Goal: Communication & Community: Share content

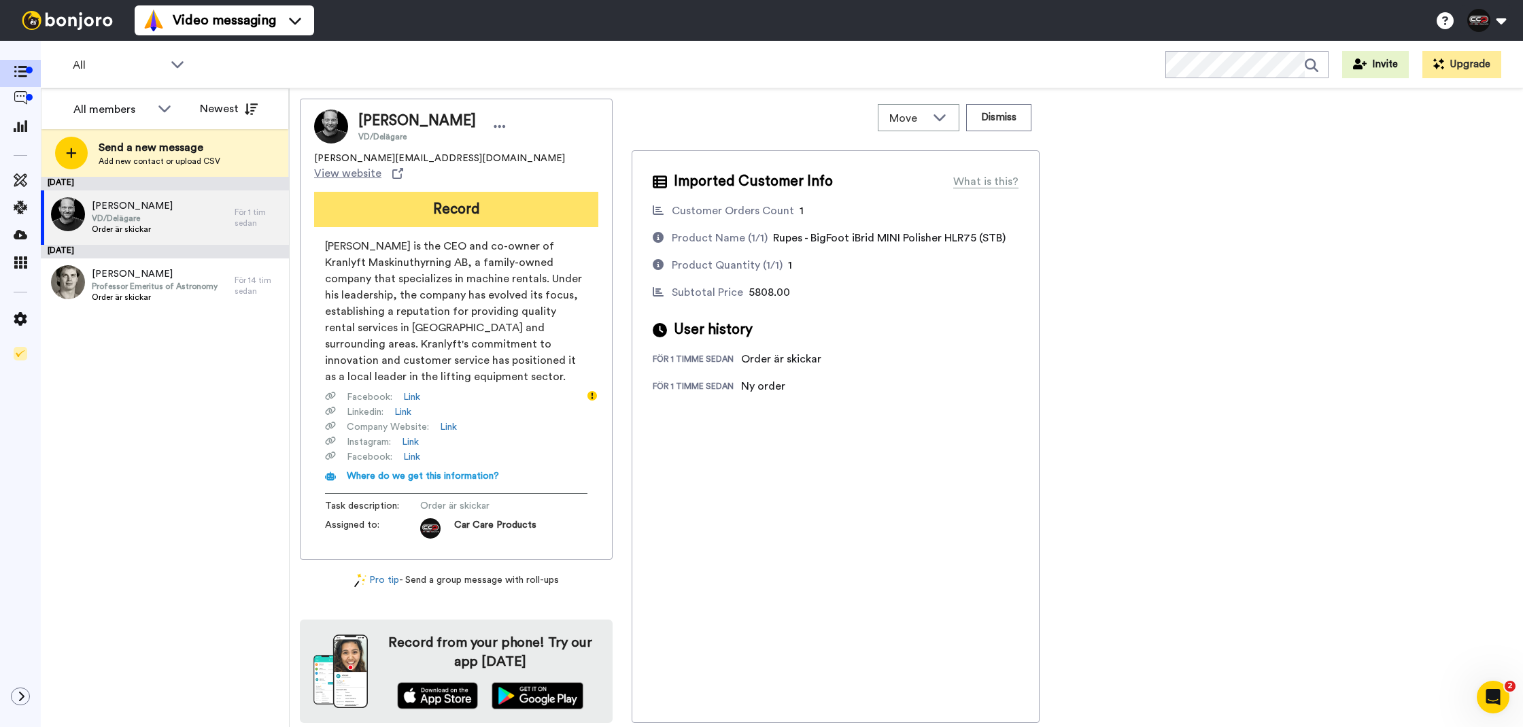
click at [412, 201] on button "Record" at bounding box center [456, 209] width 284 height 35
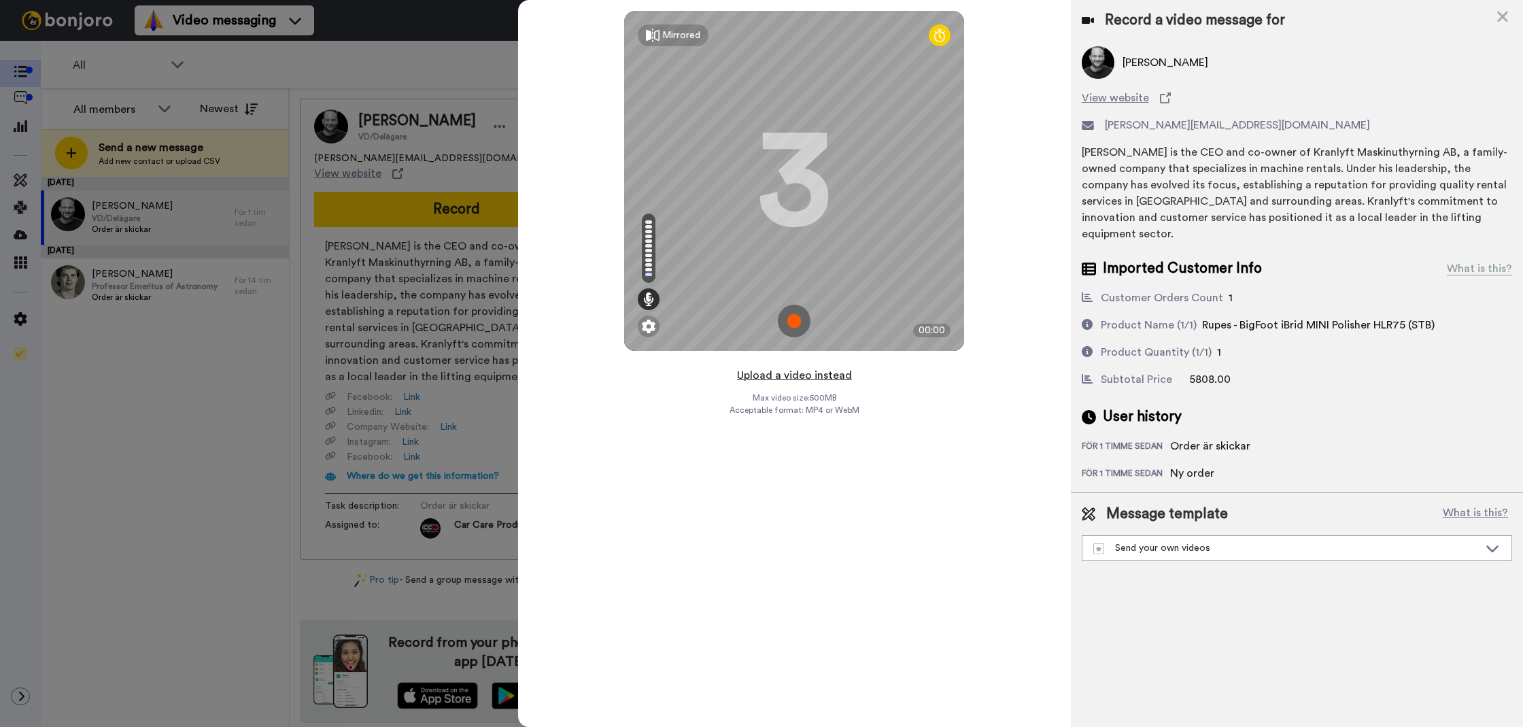
click at [786, 375] on button "Upload a video instead" at bounding box center [794, 376] width 123 height 18
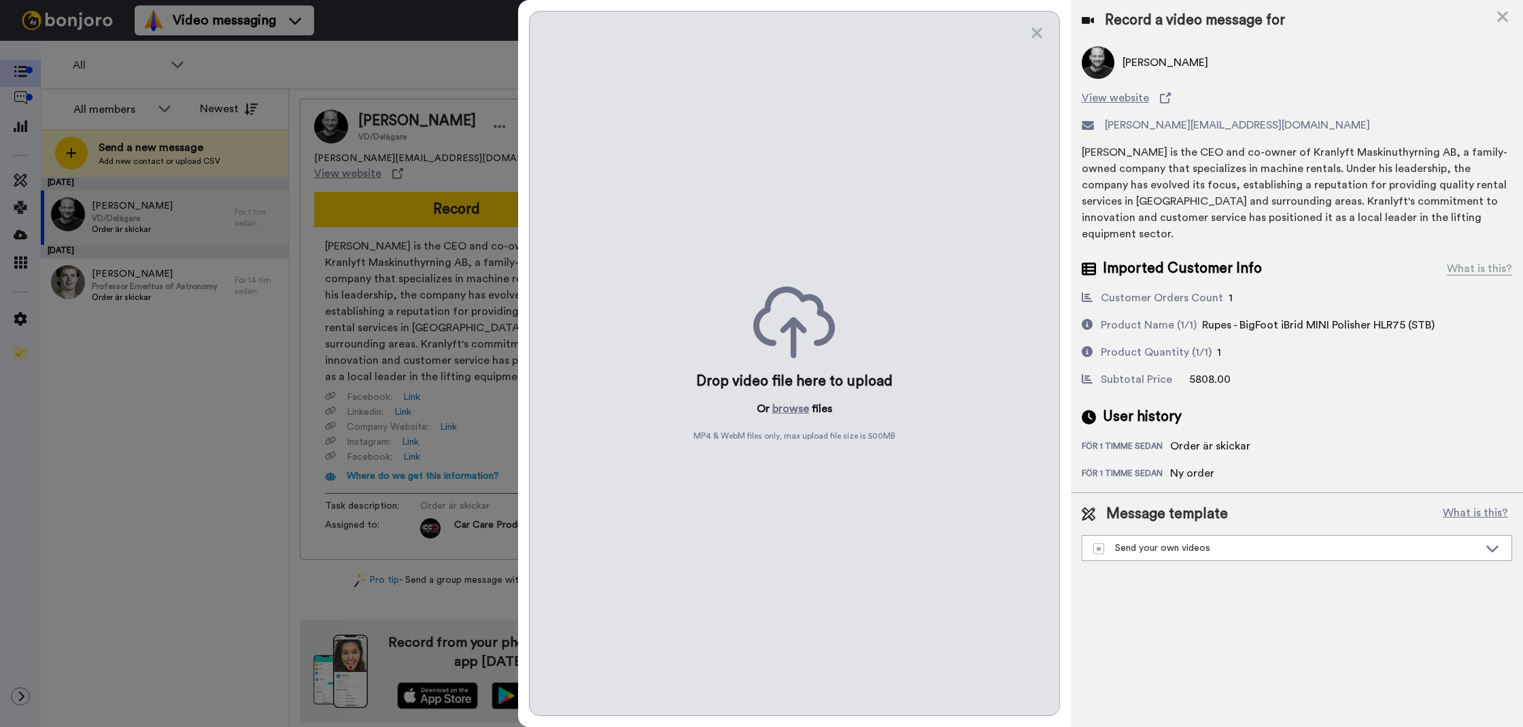
click at [795, 420] on div "Drop video file here to upload Or browse files MP4 & WebM files only, max uploa…" at bounding box center [794, 363] width 531 height 705
click at [795, 416] on button "browse" at bounding box center [791, 409] width 37 height 16
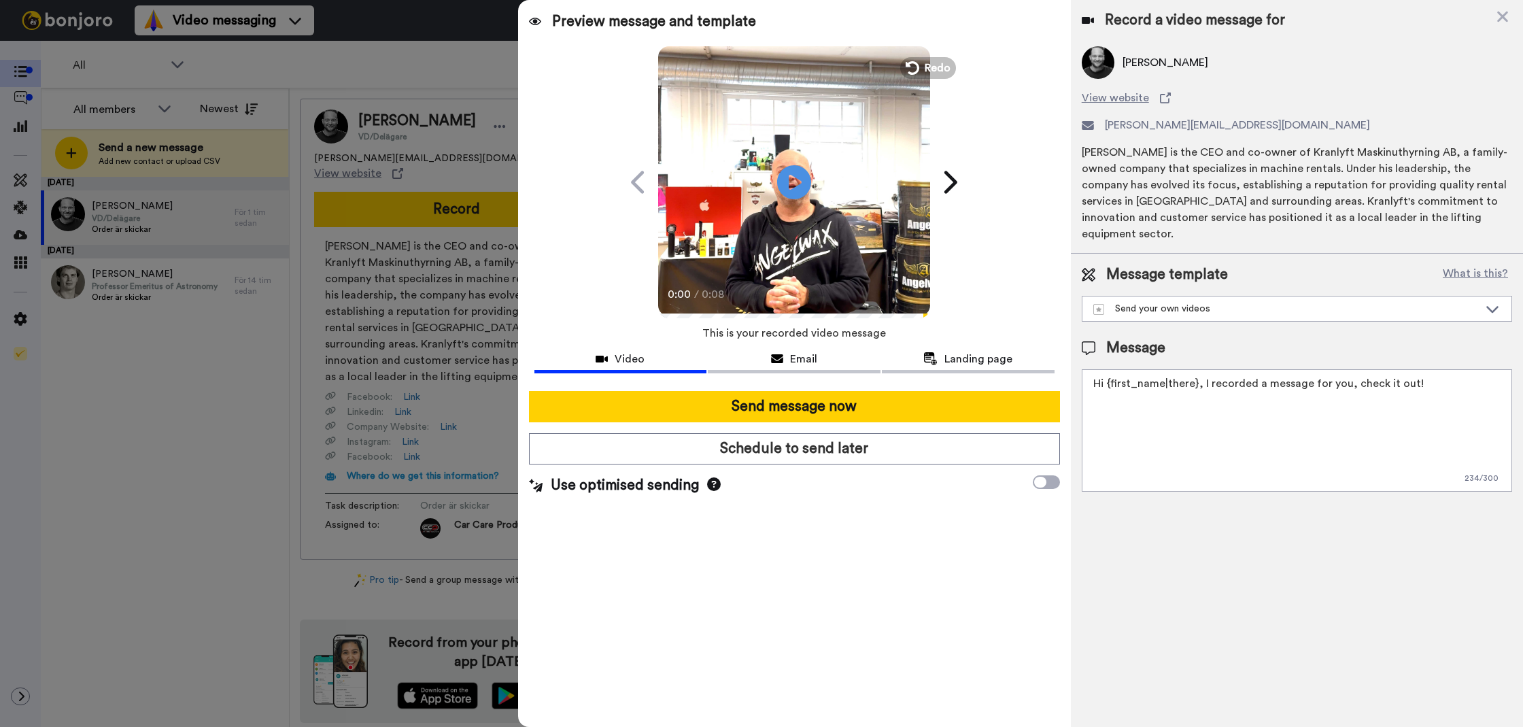
click at [1270, 438] on textarea "Hi {first_name|there}, I recorded a message for you, check it out!" at bounding box center [1297, 430] width 430 height 122
paste textarea "[EMAIL_ADDRESS][DOMAIN_NAME]"
type textarea "[EMAIL_ADDRESS][DOMAIN_NAME]"
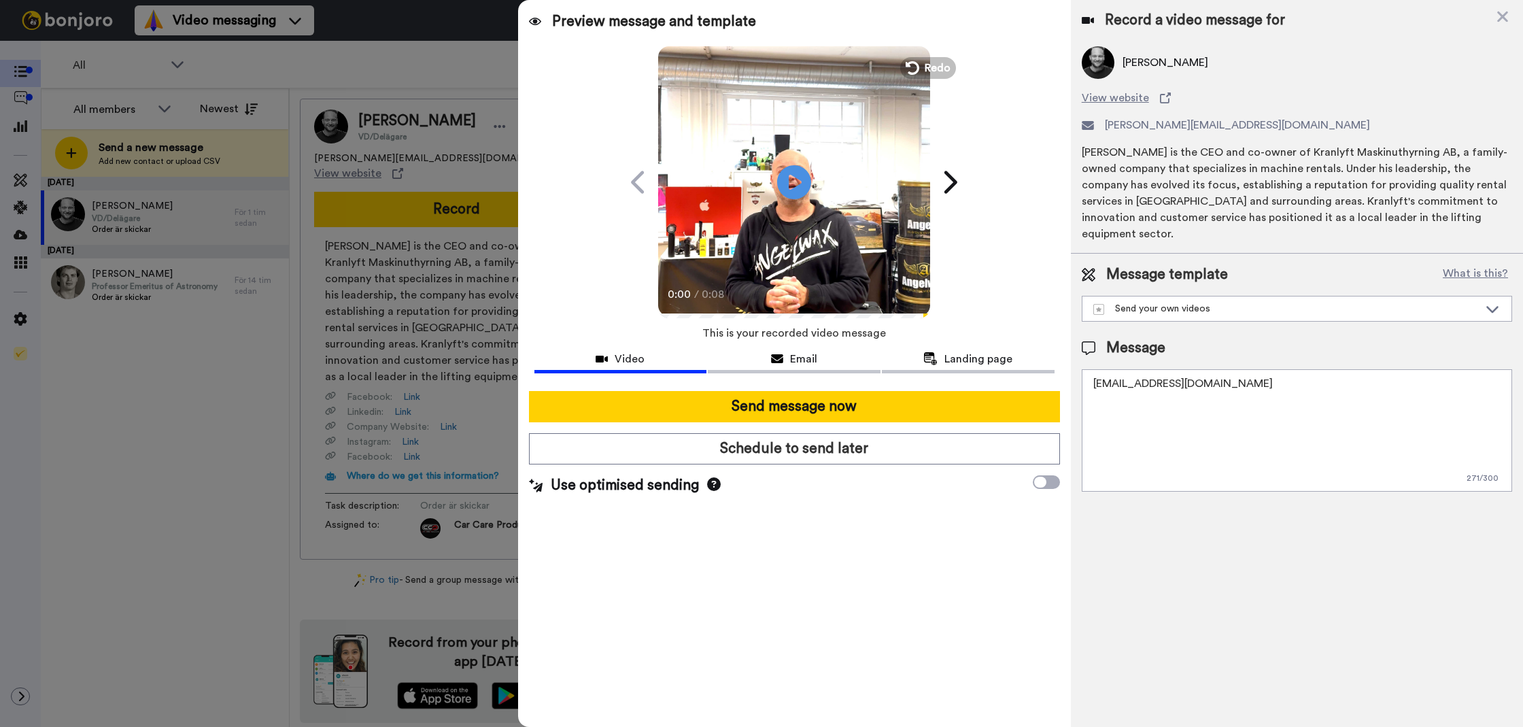
click at [1222, 407] on textarea "[EMAIL_ADDRESS][DOMAIN_NAME]" at bounding box center [1297, 430] width 430 height 122
click at [1171, 371] on textarea "Tack för att du handlar hos oss! Välkommen åter." at bounding box center [1297, 430] width 430 height 122
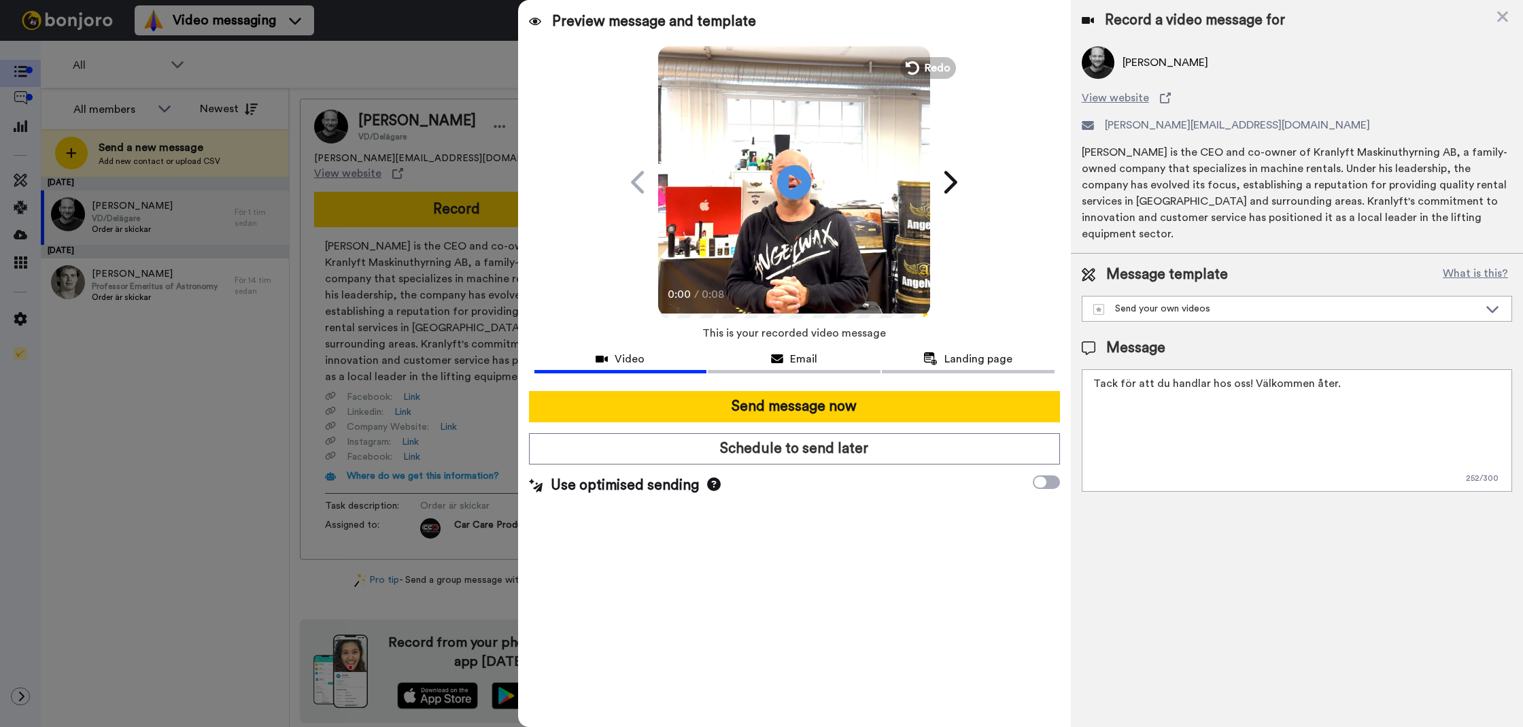
click at [1171, 371] on textarea "Tack för att du handlar hos oss! Välkommen åter." at bounding box center [1297, 430] width 430 height 122
type textarea "Tack för att du handlar hos oss! Välkommen åter."
click at [1240, 554] on div "Record a video message for [PERSON_NAME] View website [PERSON_NAME][EMAIL_ADDRE…" at bounding box center [1297, 363] width 452 height 727
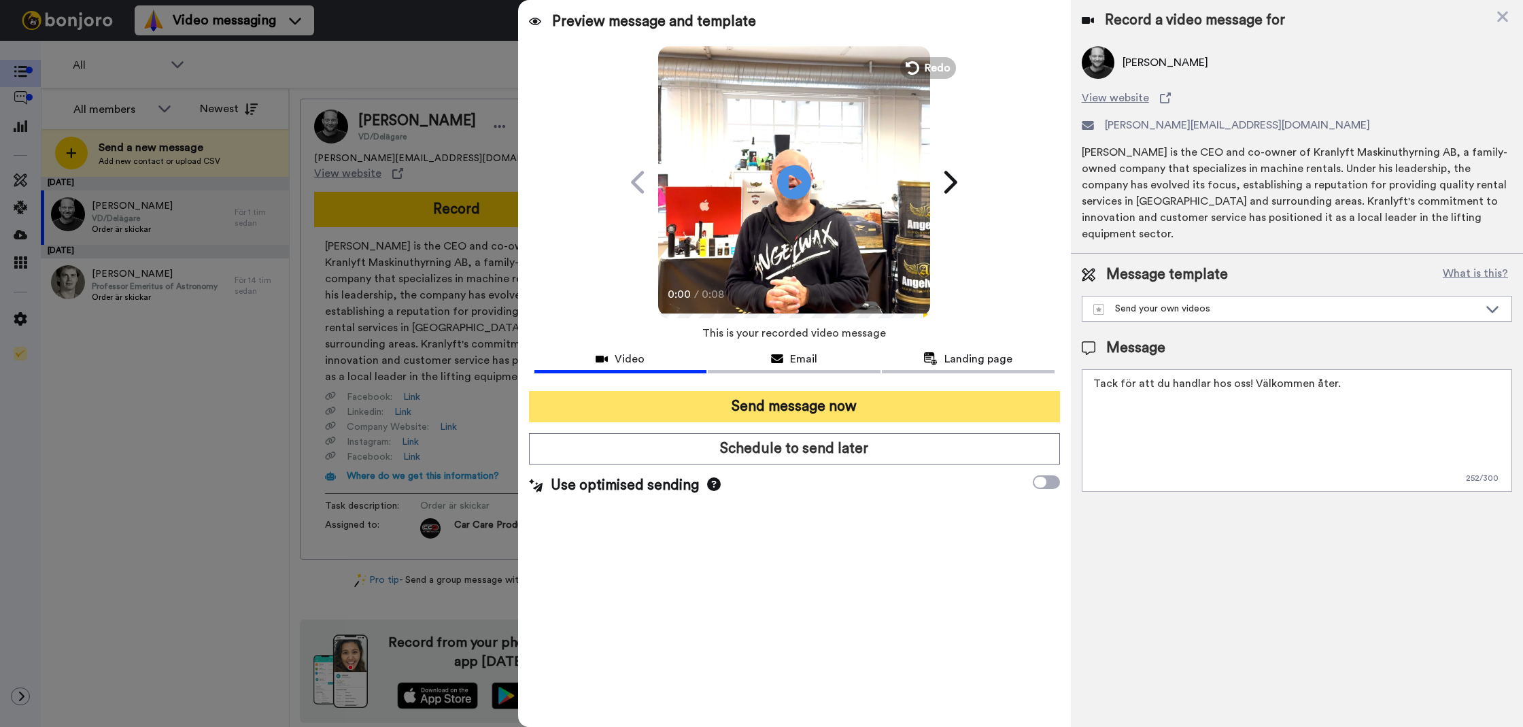
click at [1013, 415] on button "Send message now" at bounding box center [794, 406] width 531 height 31
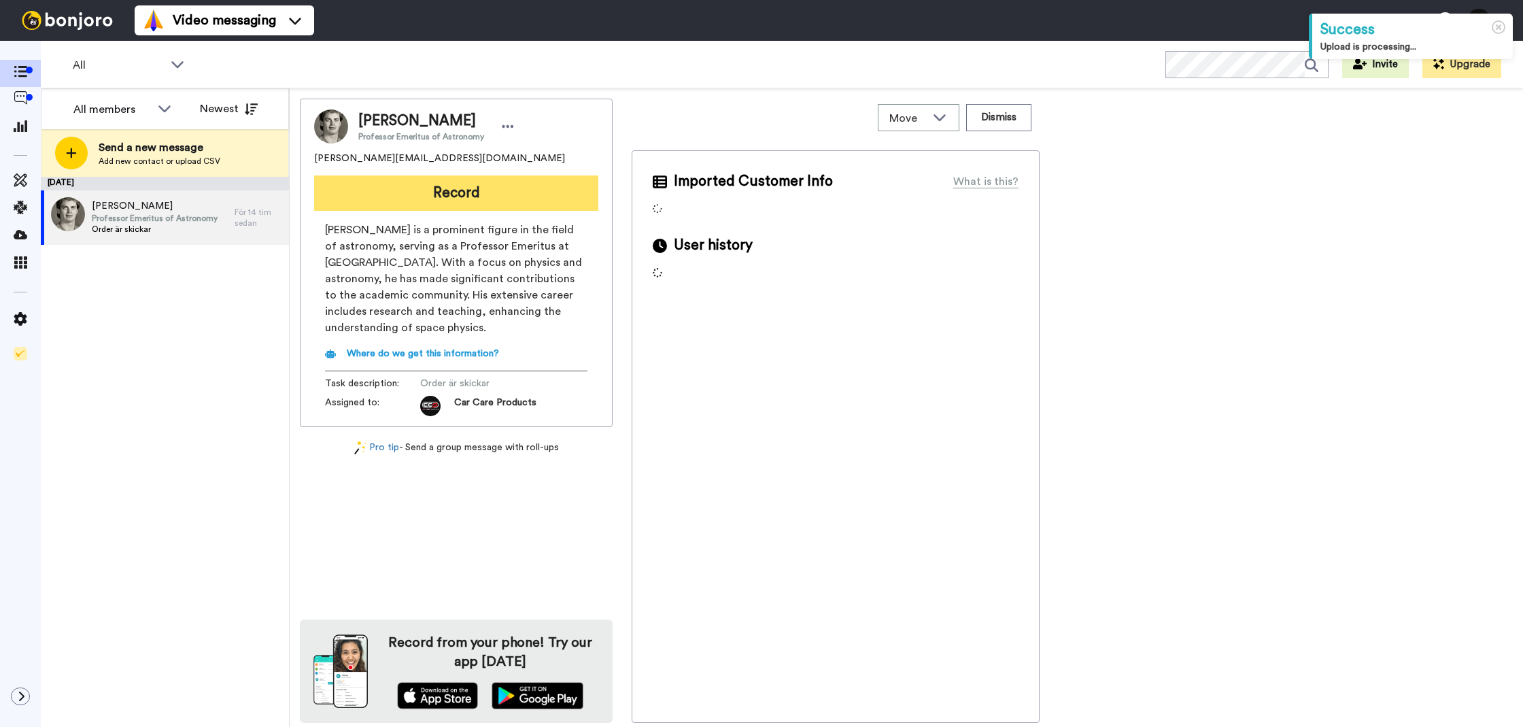
click at [469, 201] on button "Record" at bounding box center [456, 192] width 284 height 35
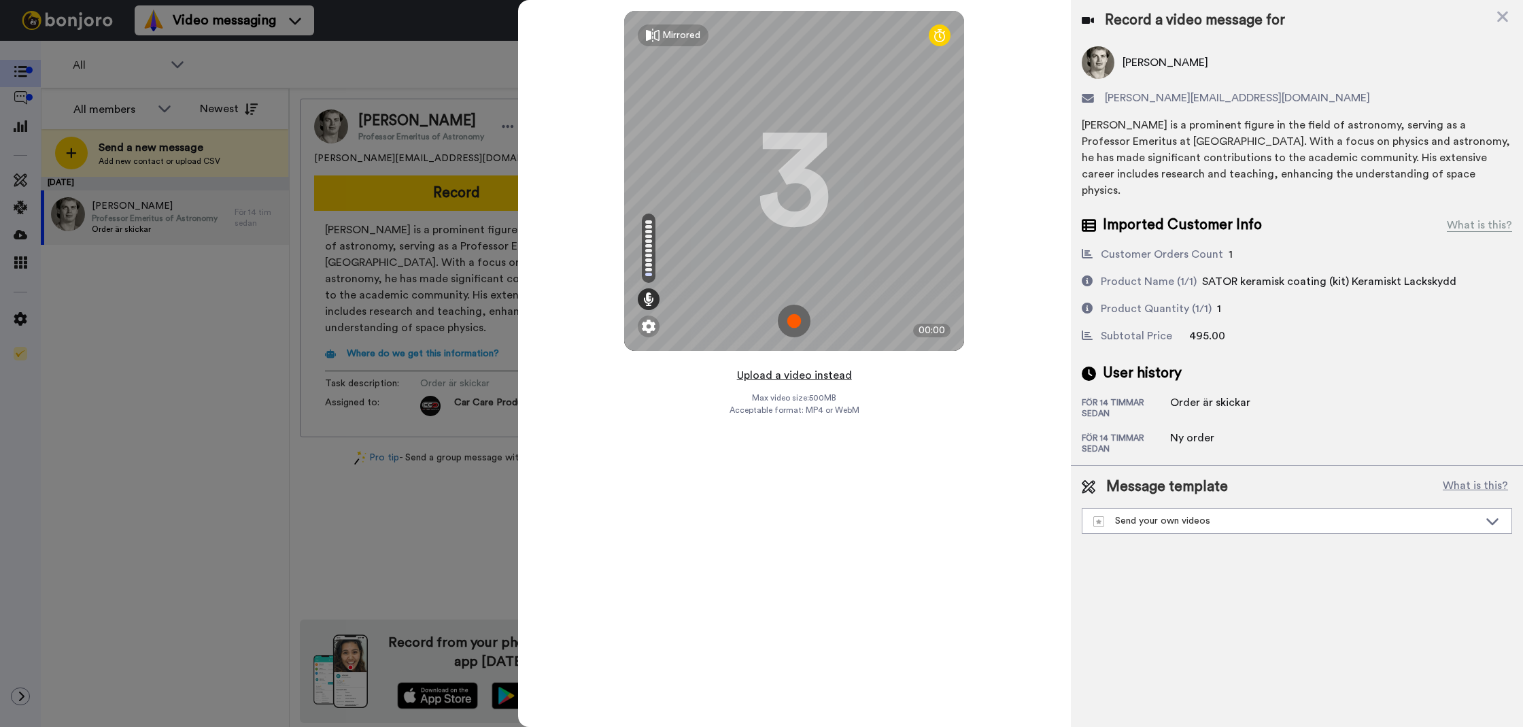
click at [765, 371] on button "Upload a video instead" at bounding box center [794, 376] width 123 height 18
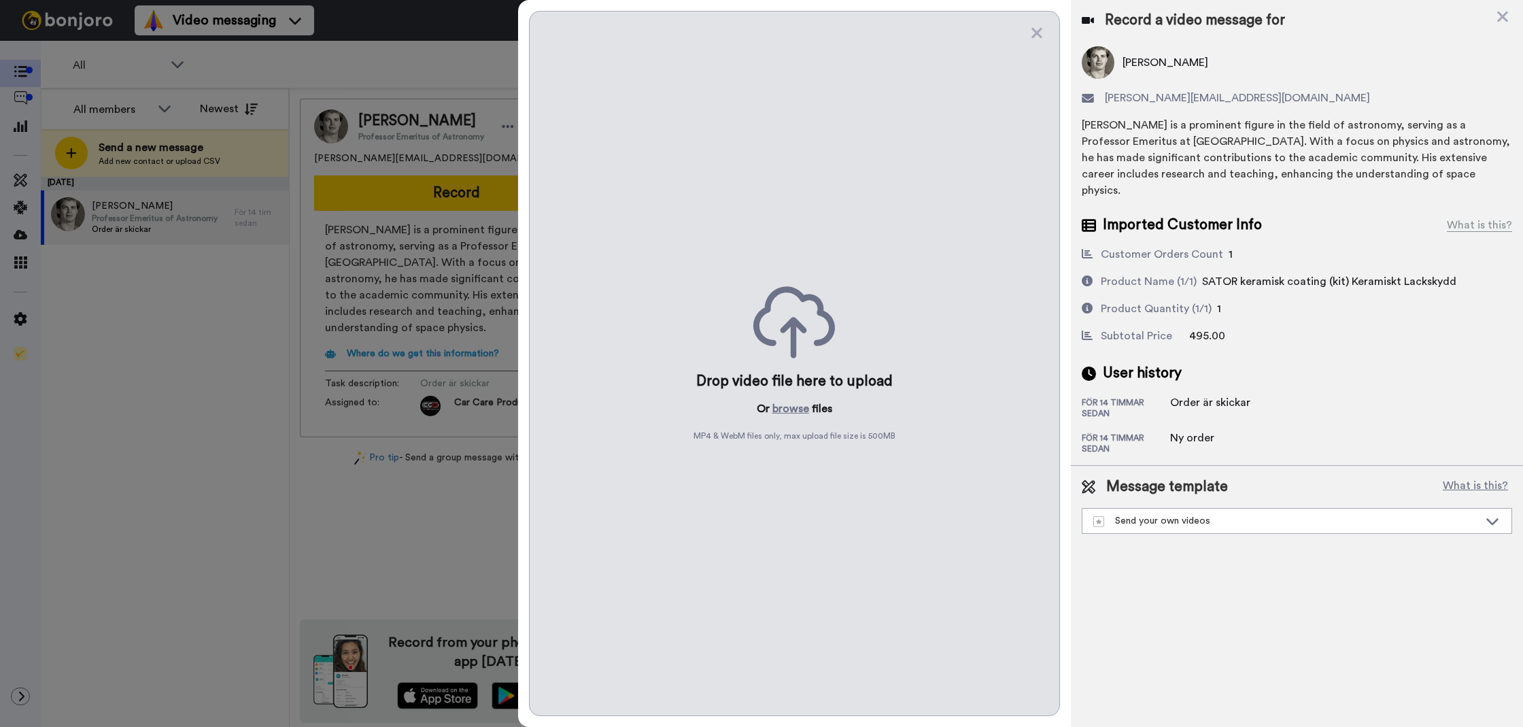
click at [760, 392] on div "Drop video file here to upload Or browse files MP4 & WebM files only, max uploa…" at bounding box center [794, 363] width 531 height 705
click at [788, 402] on button "browse" at bounding box center [791, 409] width 37 height 16
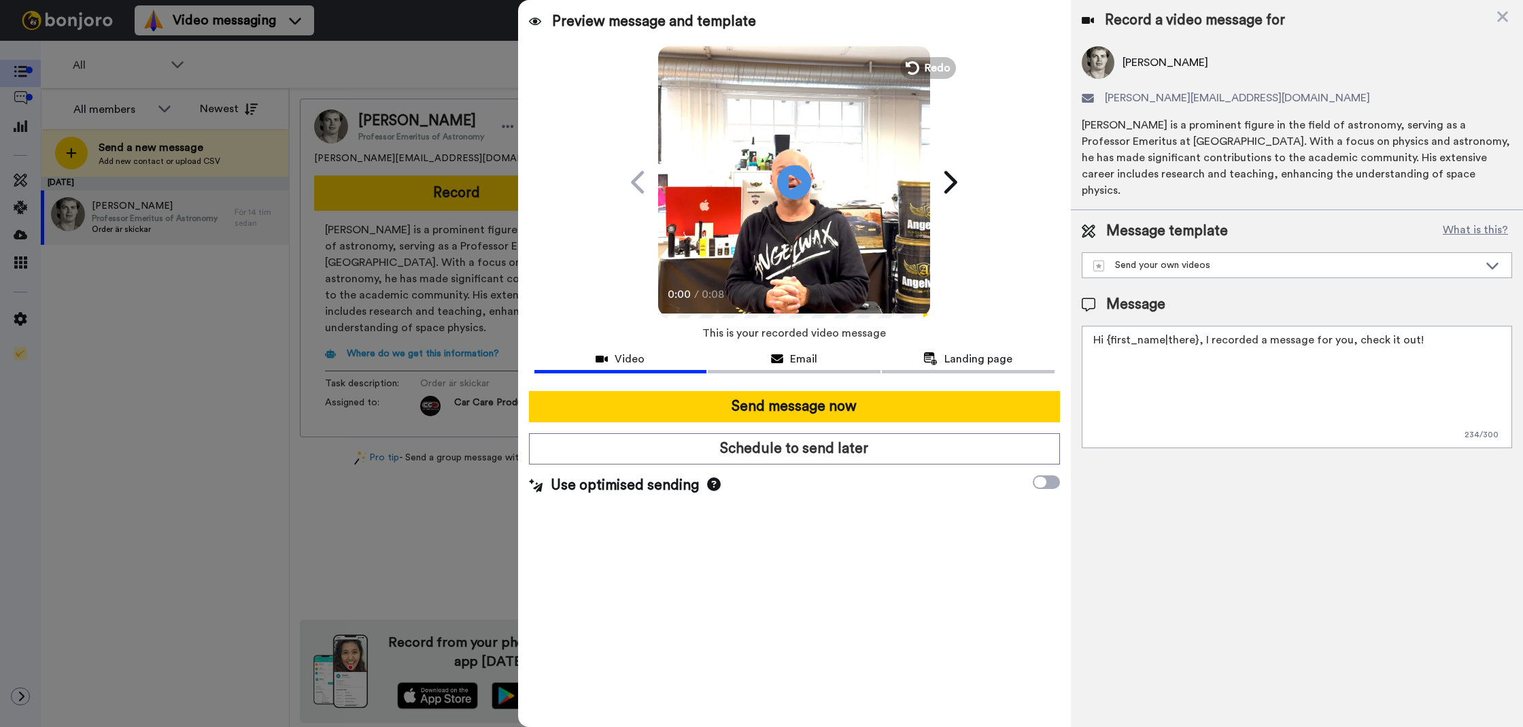
click at [1176, 411] on textarea "Hi {first_name|there}, I recorded a message for you, check it out!" at bounding box center [1297, 387] width 430 height 122
paste textarea "Tack för att du handlar hos oss! Välkommen åter."
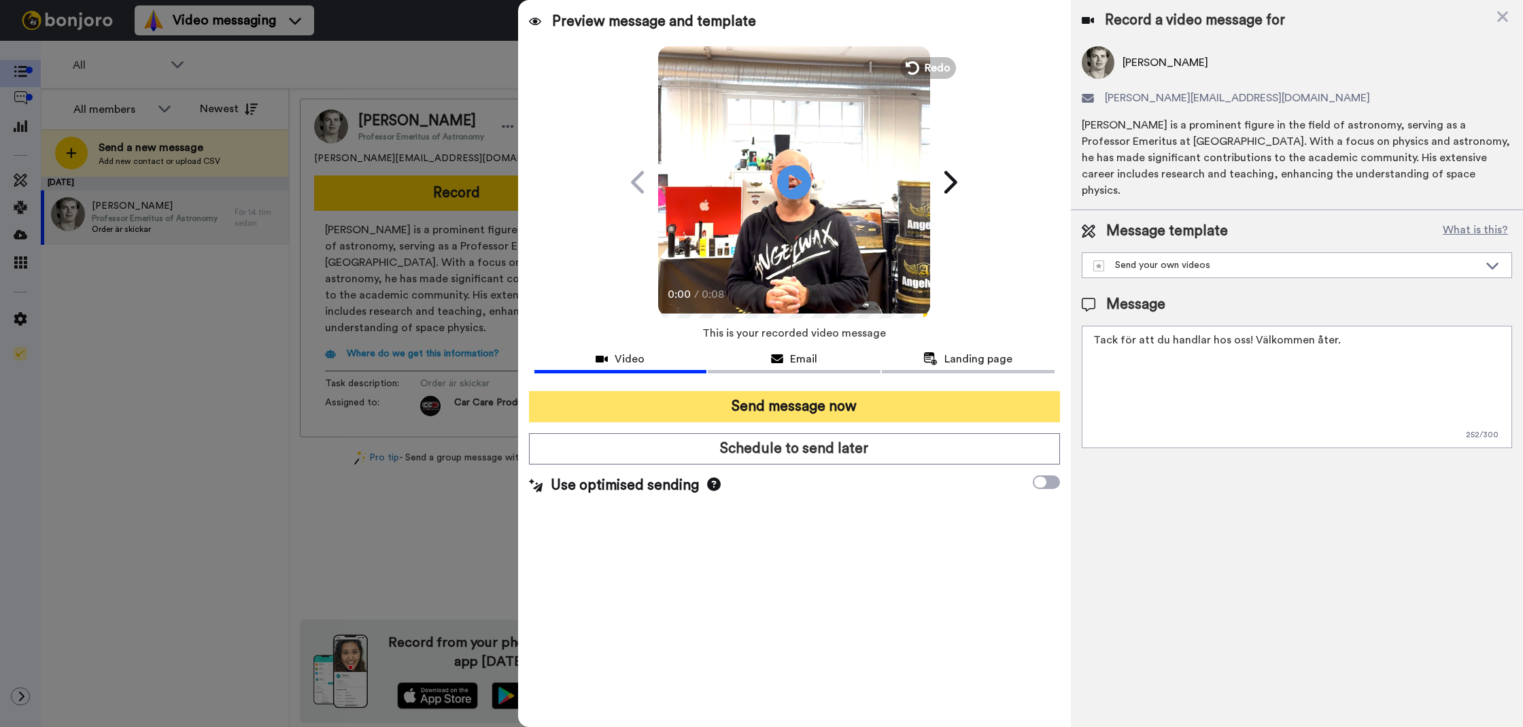
type textarea "Tack för att du handlar hos oss! Välkommen åter."
click at [968, 394] on button "Send message now" at bounding box center [794, 406] width 531 height 31
